Goal: Information Seeking & Learning: Learn about a topic

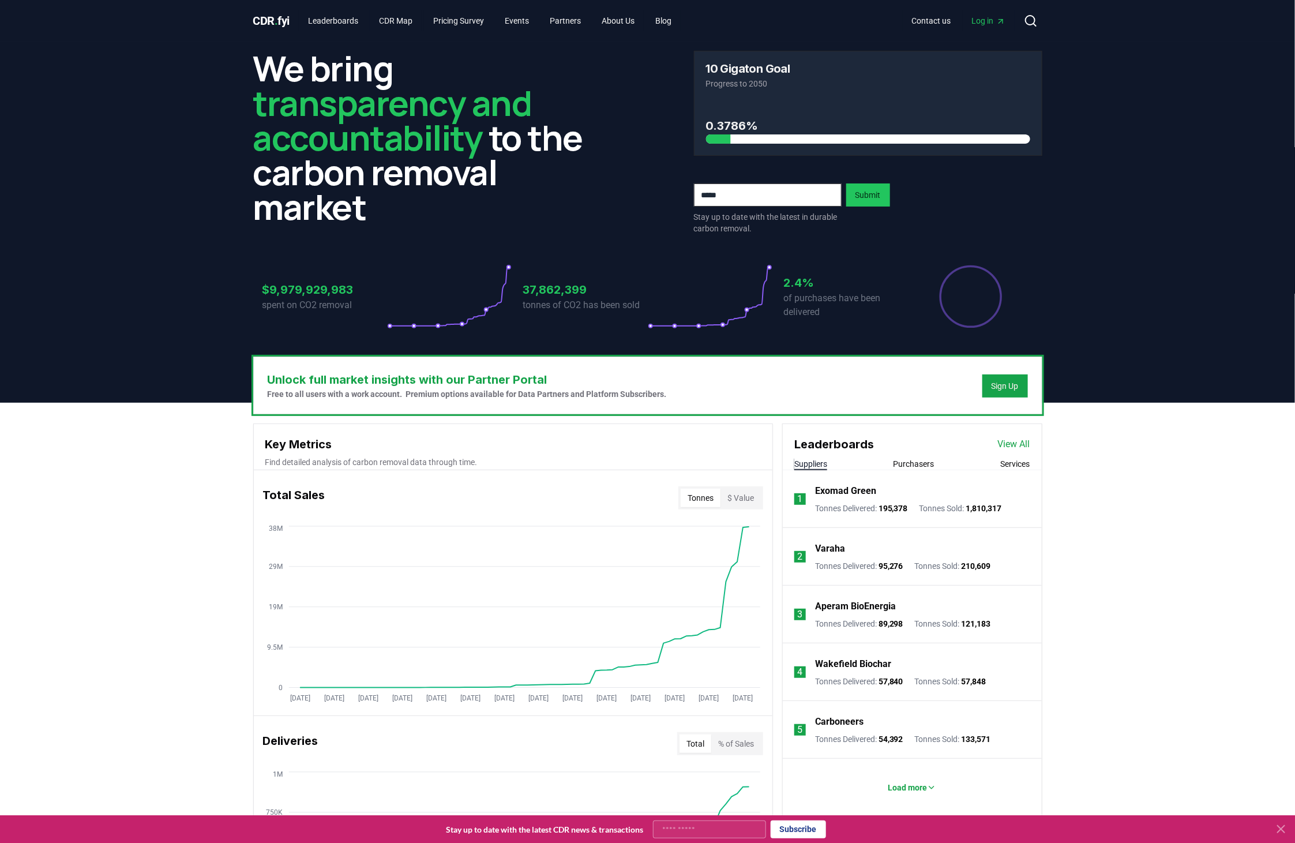
click at [913, 466] on button "Purchasers" at bounding box center [914, 464] width 41 height 12
click at [851, 550] on p "Frontier Buyers" at bounding box center [847, 549] width 64 height 14
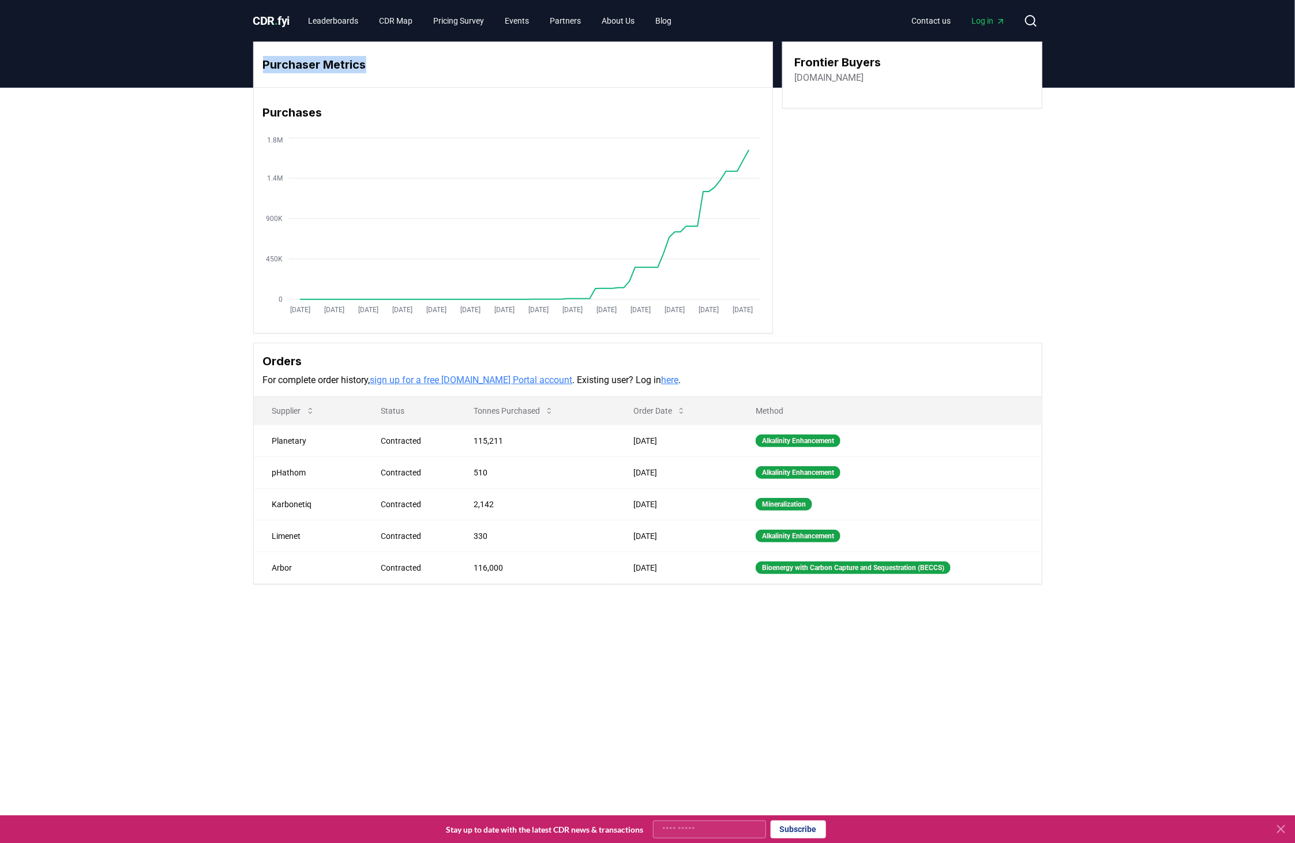
drag, startPoint x: 376, startPoint y: 63, endPoint x: 248, endPoint y: 55, distance: 127.8
click at [248, 55] on div "Purchaser Metrics Purchases [DATE] [DATE] [DATE] [DATE] [DATE] [DATE] [DATE] [D…" at bounding box center [648, 313] width 808 height 543
